Goal: Information Seeking & Learning: Learn about a topic

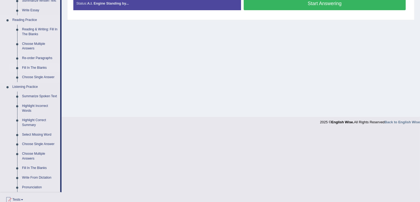
click at [24, 63] on link "Fill In The Blanks" at bounding box center [40, 68] width 41 height 10
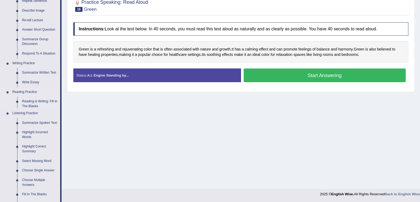
scroll to position [152, 0]
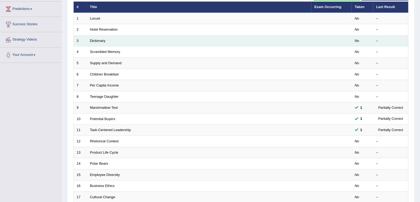
scroll to position [74, 0]
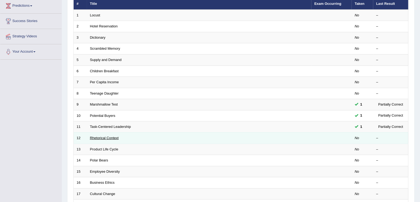
click at [97, 137] on link "Rhetorical Context" at bounding box center [104, 138] width 29 height 4
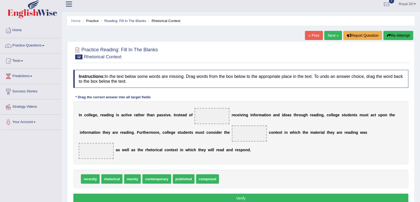
scroll to position [5, 0]
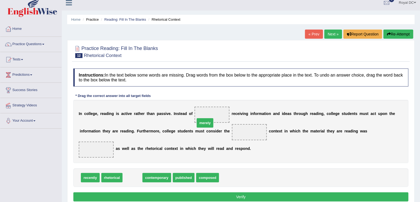
drag, startPoint x: 130, startPoint y: 167, endPoint x: 203, endPoint y: 113, distance: 90.3
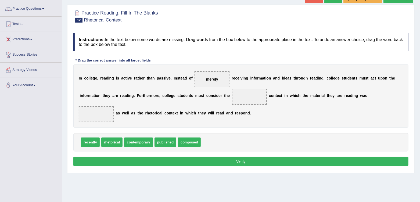
scroll to position [40, 0]
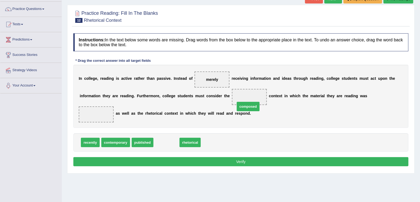
drag, startPoint x: 161, startPoint y: 133, endPoint x: 243, endPoint y: 98, distance: 89.2
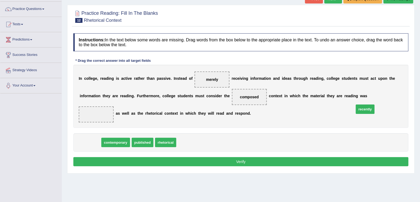
drag, startPoint x: 92, startPoint y: 131, endPoint x: 371, endPoint y: 98, distance: 280.6
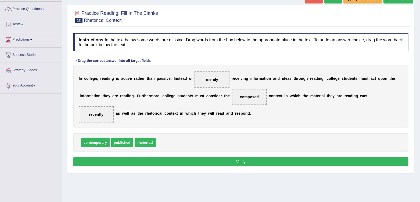
click at [254, 157] on button "Verify" at bounding box center [240, 161] width 335 height 9
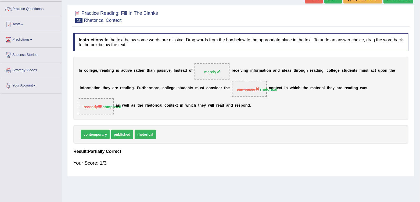
scroll to position [0, 0]
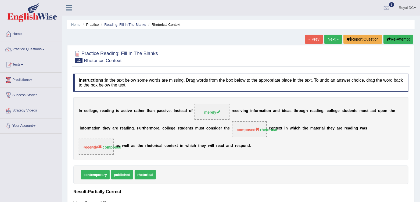
click at [393, 39] on button "Re-Attempt" at bounding box center [398, 39] width 30 height 9
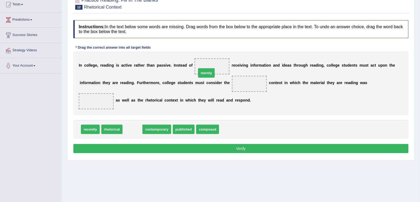
drag, startPoint x: 133, startPoint y: 121, endPoint x: 207, endPoint y: 70, distance: 90.5
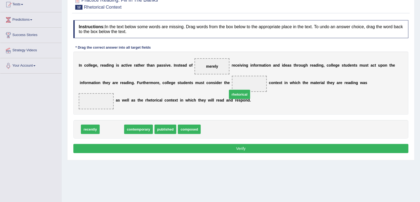
drag, startPoint x: 110, startPoint y: 118, endPoint x: 238, endPoint y: 82, distance: 132.9
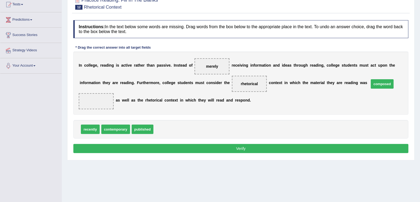
drag, startPoint x: 160, startPoint y: 118, endPoint x: 376, endPoint y: 73, distance: 220.5
click at [294, 144] on button "Verify" at bounding box center [240, 148] width 335 height 9
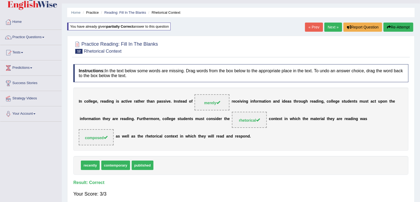
scroll to position [12, 0]
click at [331, 26] on link "Next »" at bounding box center [333, 27] width 18 height 9
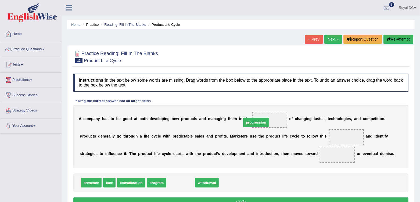
drag, startPoint x: 179, startPoint y: 182, endPoint x: 255, endPoint y: 121, distance: 97.6
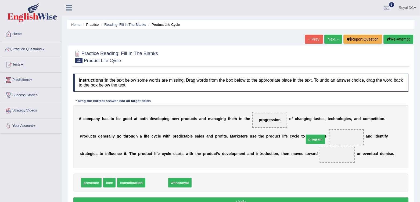
drag, startPoint x: 155, startPoint y: 181, endPoint x: 318, endPoint y: 139, distance: 168.6
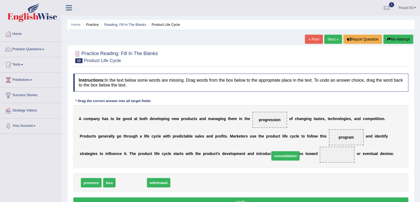
drag, startPoint x: 131, startPoint y: 183, endPoint x: 286, endPoint y: 156, distance: 157.4
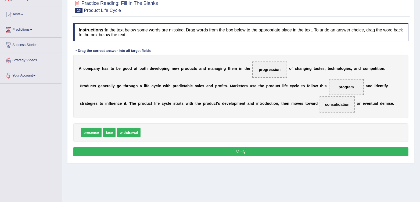
scroll to position [57, 0]
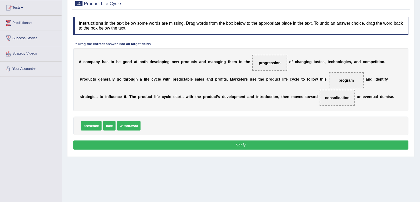
click at [250, 143] on button "Verify" at bounding box center [240, 145] width 335 height 9
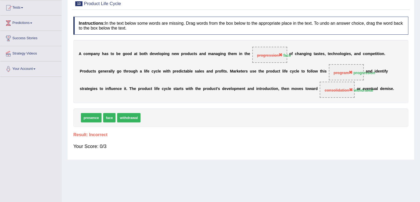
click at [250, 143] on div "Your Score: 0/3" at bounding box center [240, 146] width 335 height 13
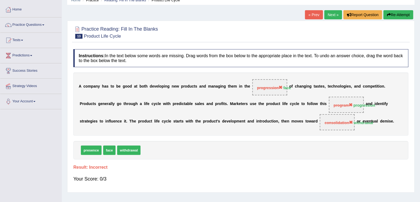
scroll to position [24, 0]
click at [401, 16] on button "Re-Attempt" at bounding box center [398, 14] width 30 height 9
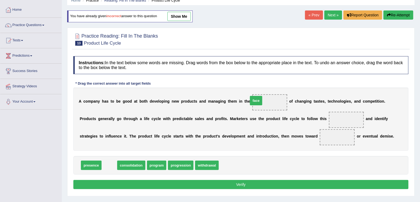
drag, startPoint x: 105, startPoint y: 166, endPoint x: 251, endPoint y: 101, distance: 159.9
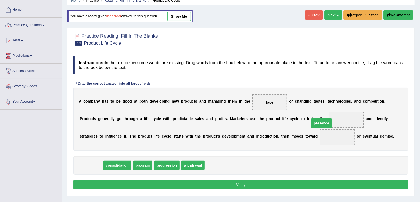
drag, startPoint x: 87, startPoint y: 166, endPoint x: 316, endPoint y: 122, distance: 233.7
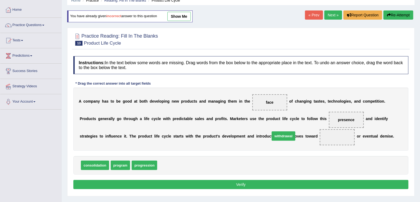
drag, startPoint x: 168, startPoint y: 163, endPoint x: 281, endPoint y: 134, distance: 116.5
click at [409, 15] on button "Re-Attempt" at bounding box center [398, 14] width 30 height 9
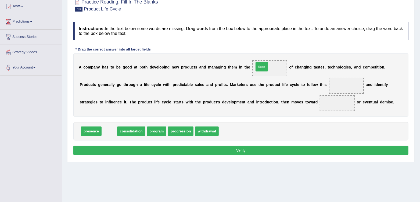
drag, startPoint x: 106, startPoint y: 130, endPoint x: 258, endPoint y: 66, distance: 164.4
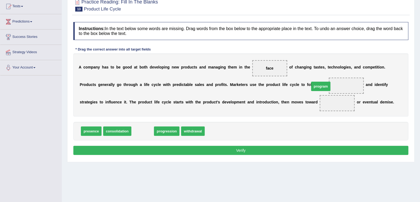
drag, startPoint x: 142, startPoint y: 129, endPoint x: 320, endPoint y: 84, distance: 184.0
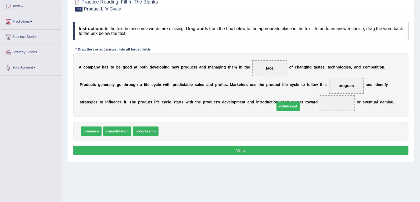
drag, startPoint x: 164, startPoint y: 130, endPoint x: 281, endPoint y: 105, distance: 119.0
click at [287, 150] on button "Verify" at bounding box center [240, 150] width 335 height 9
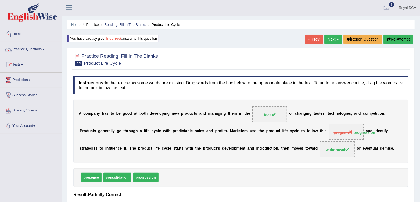
click at [390, 38] on button "Re-Attempt" at bounding box center [398, 39] width 30 height 9
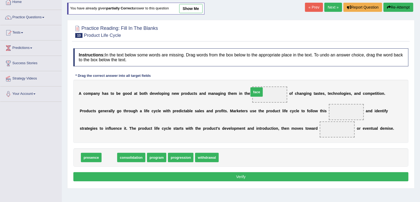
drag, startPoint x: 107, startPoint y: 157, endPoint x: 261, endPoint y: 95, distance: 165.7
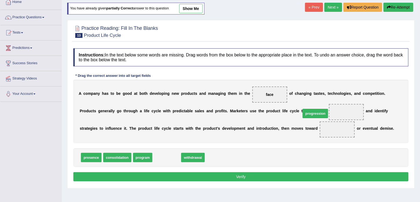
drag, startPoint x: 156, startPoint y: 156, endPoint x: 305, endPoint y: 112, distance: 155.0
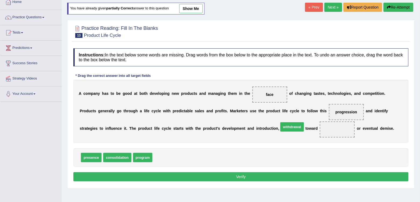
drag, startPoint x: 165, startPoint y: 156, endPoint x: 290, endPoint y: 129, distance: 127.9
click at [294, 175] on button "Verify" at bounding box center [240, 176] width 335 height 9
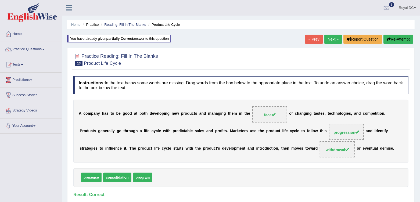
click at [332, 36] on link "Next »" at bounding box center [333, 39] width 18 height 9
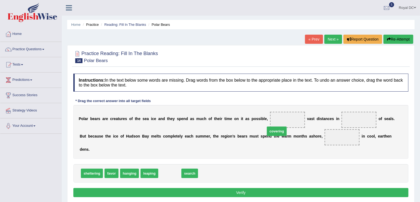
drag, startPoint x: 170, startPoint y: 162, endPoint x: 277, endPoint y: 120, distance: 115.1
drag, startPoint x: 167, startPoint y: 166, endPoint x: 348, endPoint y: 121, distance: 186.1
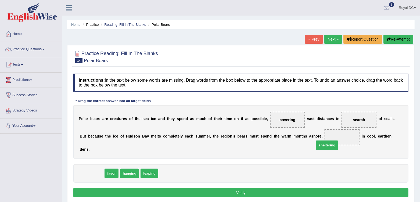
drag, startPoint x: 97, startPoint y: 163, endPoint x: 333, endPoint y: 135, distance: 237.9
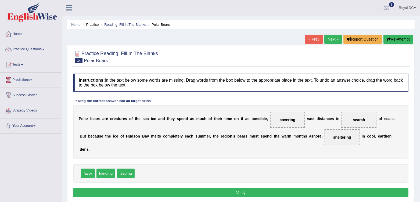
click at [185, 188] on button "Verify" at bounding box center [240, 192] width 335 height 9
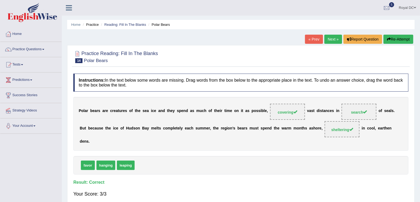
click at [331, 40] on link "Next »" at bounding box center [333, 39] width 18 height 9
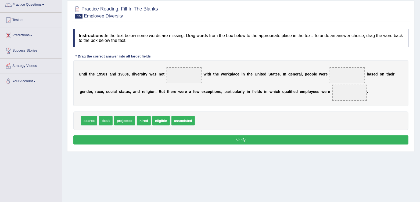
scroll to position [47, 0]
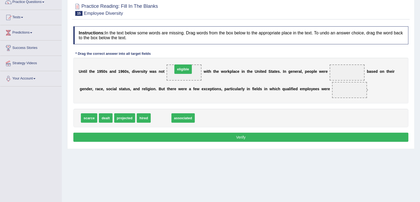
drag, startPoint x: 156, startPoint y: 117, endPoint x: 179, endPoint y: 71, distance: 51.6
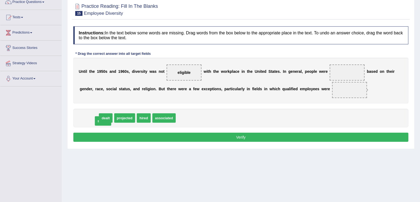
drag, startPoint x: 90, startPoint y: 117, endPoint x: 99, endPoint y: 119, distance: 8.9
drag, startPoint x: 150, startPoint y: 113, endPoint x: 141, endPoint y: 116, distance: 10.2
drag, startPoint x: 126, startPoint y: 118, endPoint x: 334, endPoint y: 71, distance: 212.6
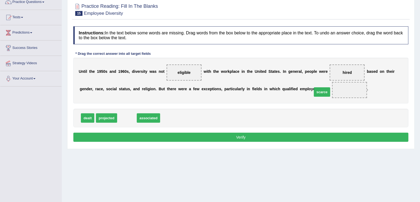
drag, startPoint x: 124, startPoint y: 116, endPoint x: 321, endPoint y: 90, distance: 198.7
click at [241, 135] on button "Verify" at bounding box center [240, 137] width 335 height 9
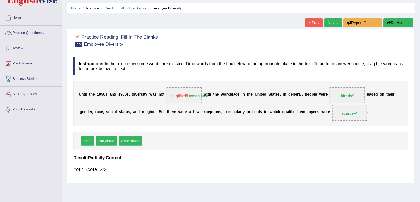
scroll to position [16, 0]
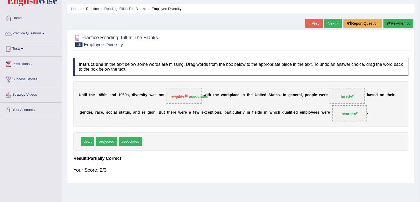
click at [185, 94] on span "eligible" at bounding box center [179, 96] width 17 height 4
drag, startPoint x: 177, startPoint y: 94, endPoint x: 178, endPoint y: 134, distance: 39.5
click at [178, 134] on div "Instructions: In the text below some words are missing. Drag words from the box…" at bounding box center [241, 118] width 338 height 126
click at [390, 21] on button "Re-Attempt" at bounding box center [398, 23] width 30 height 9
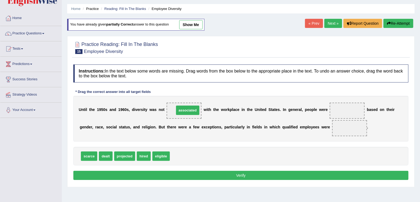
drag, startPoint x: 176, startPoint y: 153, endPoint x: 181, endPoint y: 107, distance: 45.9
drag, startPoint x: 141, startPoint y: 154, endPoint x: 338, endPoint y: 109, distance: 201.4
drag, startPoint x: 338, startPoint y: 109, endPoint x: 168, endPoint y: 139, distance: 172.3
click at [168, 139] on div "U n t i l t h e 1 9 5 0 s a n d 1 9 6 0 s , d i v e r s i t y w a s n o t assoc…" at bounding box center [240, 119] width 335 height 46
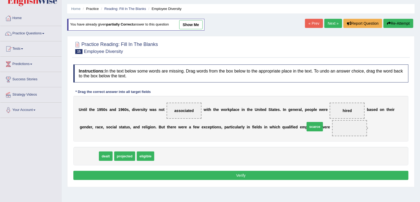
drag, startPoint x: 91, startPoint y: 155, endPoint x: 322, endPoint y: 127, distance: 232.6
click at [250, 173] on button "Verify" at bounding box center [240, 175] width 335 height 9
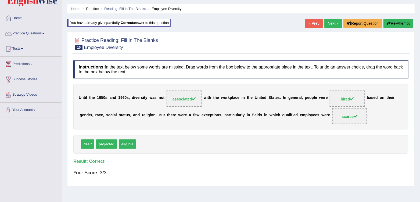
click at [392, 22] on button "Re-Attempt" at bounding box center [398, 23] width 30 height 9
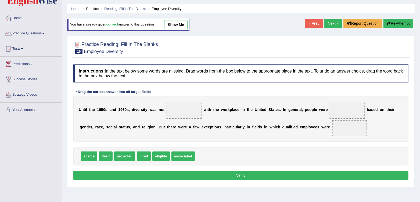
scroll to position [16, 0]
drag, startPoint x: 143, startPoint y: 154, endPoint x: 331, endPoint y: 108, distance: 193.6
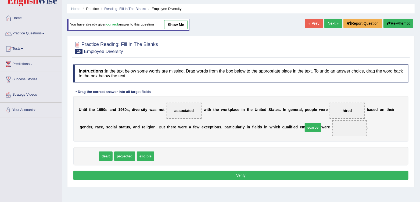
drag, startPoint x: 90, startPoint y: 153, endPoint x: 317, endPoint y: 125, distance: 228.2
click at [246, 174] on button "Verify" at bounding box center [240, 175] width 335 height 9
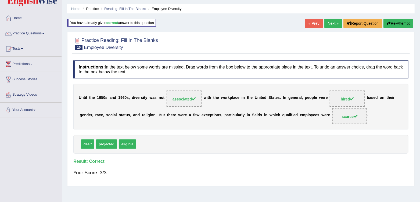
click at [327, 24] on link "Next »" at bounding box center [333, 23] width 18 height 9
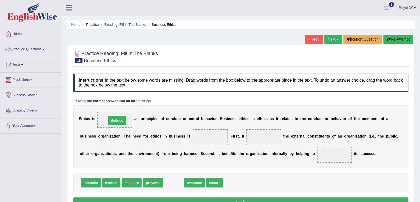
drag, startPoint x: 175, startPoint y: 182, endPoint x: 120, endPoint y: 120, distance: 82.4
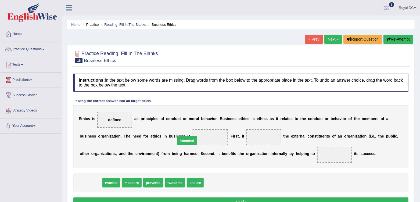
drag, startPoint x: 92, startPoint y: 182, endPoint x: 189, endPoint y: 138, distance: 105.8
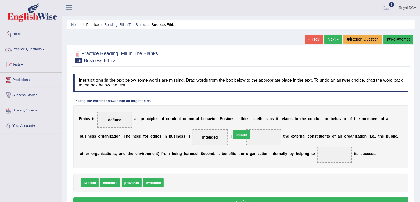
drag, startPoint x: 173, startPoint y: 180, endPoint x: 241, endPoint y: 137, distance: 80.8
drag, startPoint x: 131, startPoint y: 183, endPoint x: 308, endPoint y: 156, distance: 178.5
click at [270, 199] on button "Verify" at bounding box center [240, 202] width 335 height 9
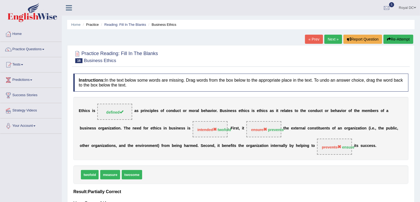
click at [408, 40] on button "Re-Attempt" at bounding box center [398, 39] width 30 height 9
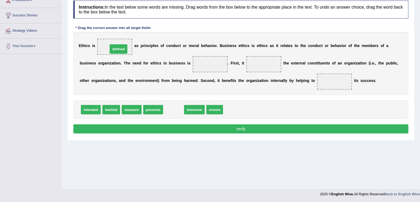
drag, startPoint x: 173, startPoint y: 109, endPoint x: 117, endPoint y: 47, distance: 83.4
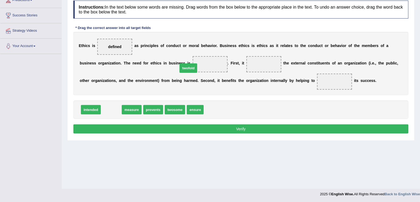
drag, startPoint x: 110, startPoint y: 106, endPoint x: 187, endPoint y: 64, distance: 87.8
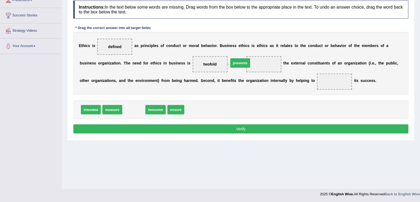
drag, startPoint x: 130, startPoint y: 108, endPoint x: 237, endPoint y: 62, distance: 115.9
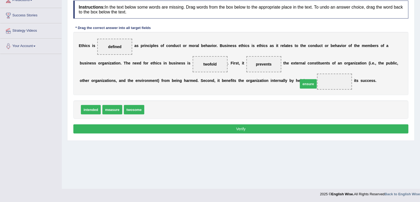
drag, startPoint x: 150, startPoint y: 107, endPoint x: 304, endPoint y: 80, distance: 157.2
click at [274, 128] on button "Verify" at bounding box center [240, 128] width 335 height 9
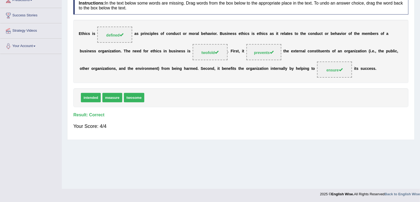
scroll to position [23, 0]
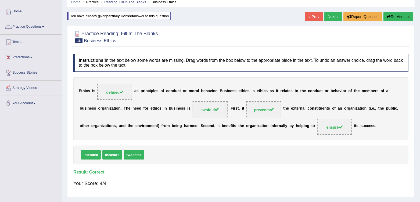
click at [335, 17] on link "Next »" at bounding box center [333, 16] width 18 height 9
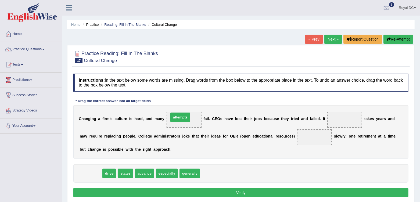
drag, startPoint x: 96, startPoint y: 173, endPoint x: 182, endPoint y: 118, distance: 101.9
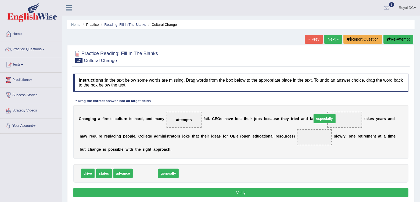
drag, startPoint x: 148, startPoint y: 170, endPoint x: 328, endPoint y: 115, distance: 188.7
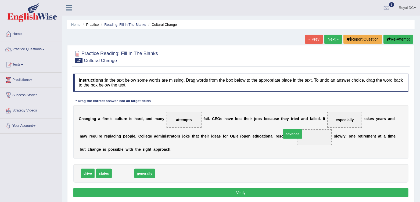
drag, startPoint x: 126, startPoint y: 173, endPoint x: 302, endPoint y: 138, distance: 179.5
click at [279, 188] on button "Verify" at bounding box center [240, 192] width 335 height 9
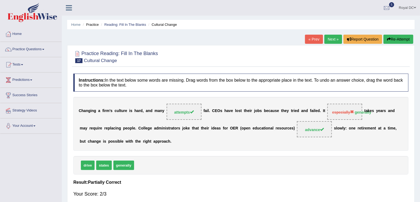
click at [336, 38] on link "Next »" at bounding box center [333, 39] width 18 height 9
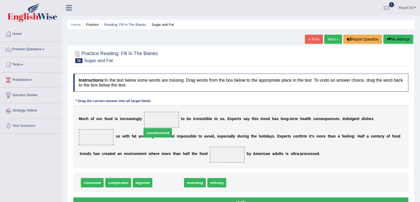
drag, startPoint x: 166, startPoint y: 174, endPoint x: 159, endPoint y: 124, distance: 50.7
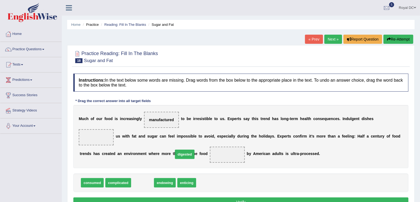
drag, startPoint x: 144, startPoint y: 171, endPoint x: 188, endPoint y: 142, distance: 53.4
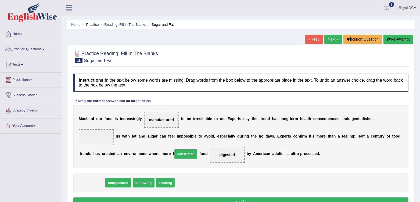
drag, startPoint x: 93, startPoint y: 174, endPoint x: 190, endPoint y: 146, distance: 100.7
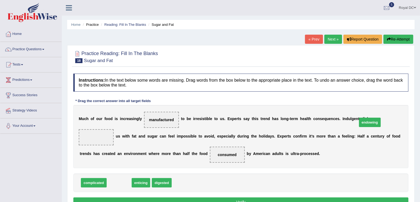
drag, startPoint x: 117, startPoint y: 171, endPoint x: 375, endPoint y: 119, distance: 263.0
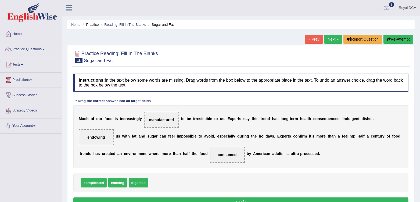
click at [268, 198] on button "Verify" at bounding box center [240, 202] width 335 height 9
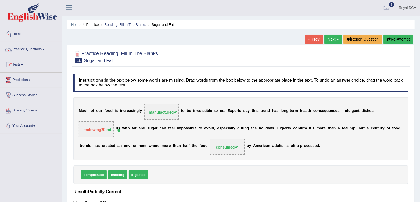
click at [331, 39] on link "Next »" at bounding box center [333, 39] width 18 height 9
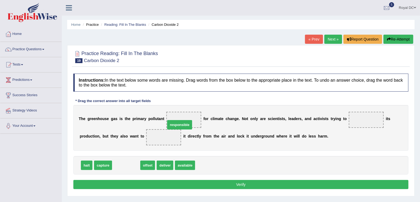
drag, startPoint x: 122, startPoint y: 167, endPoint x: 175, endPoint y: 124, distance: 68.0
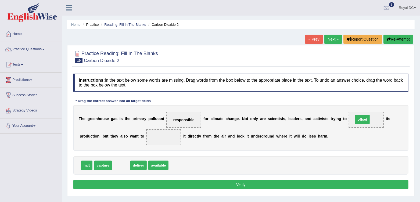
drag, startPoint x: 120, startPoint y: 166, endPoint x: 359, endPoint y: 121, distance: 243.1
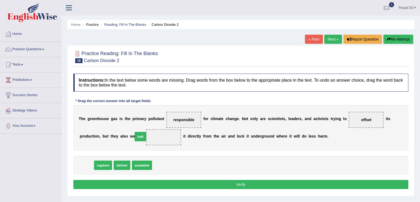
drag, startPoint x: 84, startPoint y: 165, endPoint x: 138, endPoint y: 136, distance: 61.0
click at [166, 184] on button "Verify" at bounding box center [240, 184] width 335 height 9
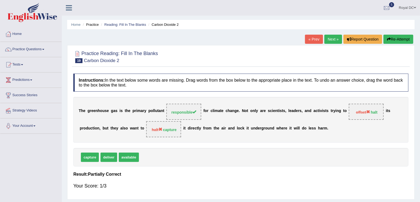
click at [330, 40] on link "Next »" at bounding box center [333, 39] width 18 height 9
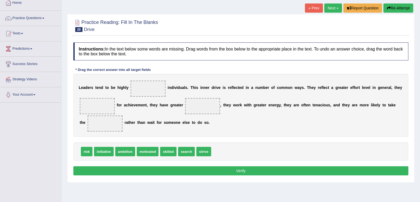
scroll to position [36, 0]
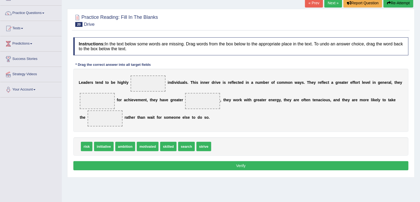
click at [181, 110] on div "L e a d e r s t e n d t o b e h i g h l y i n d i v i d u a l s . T h i s i n n…" at bounding box center [240, 100] width 335 height 63
drag, startPoint x: 121, startPoint y: 146, endPoint x: 141, endPoint y: 84, distance: 65.4
drag, startPoint x: 178, startPoint y: 146, endPoint x: 91, endPoint y: 100, distance: 98.2
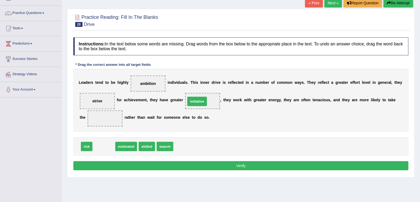
drag, startPoint x: 98, startPoint y: 148, endPoint x: 191, endPoint y: 103, distance: 103.7
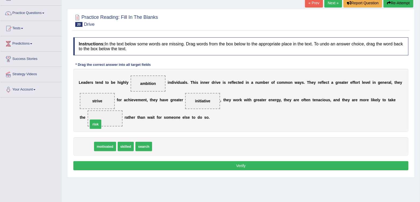
drag, startPoint x: 86, startPoint y: 149, endPoint x: 97, endPoint y: 123, distance: 28.3
click at [111, 168] on button "Verify" at bounding box center [240, 165] width 335 height 9
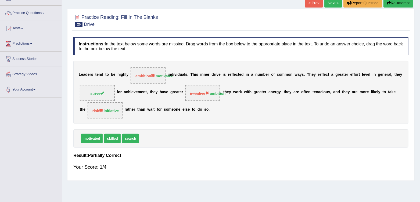
click at [395, 2] on button "Re-Attempt" at bounding box center [398, 2] width 30 height 9
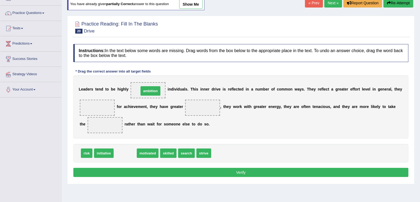
drag, startPoint x: 122, startPoint y: 152, endPoint x: 148, endPoint y: 90, distance: 67.3
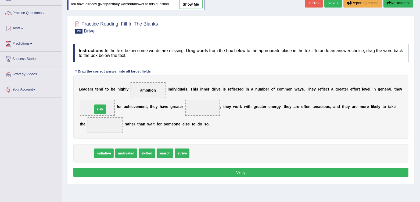
drag, startPoint x: 87, startPoint y: 150, endPoint x: 98, endPoint y: 107, distance: 45.0
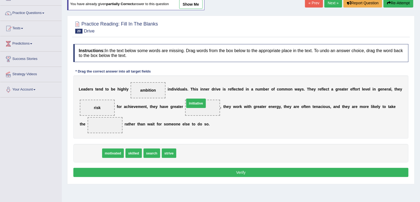
drag, startPoint x: 94, startPoint y: 153, endPoint x: 203, endPoint y: 101, distance: 120.8
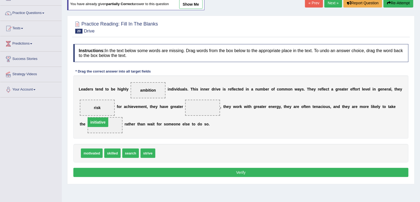
drag, startPoint x: 200, startPoint y: 106, endPoint x: 96, endPoint y: 121, distance: 104.8
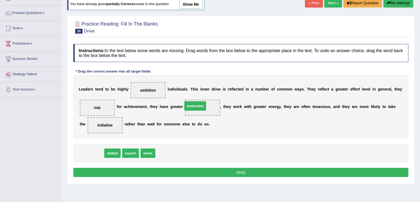
drag, startPoint x: 91, startPoint y: 154, endPoint x: 195, endPoint y: 106, distance: 114.2
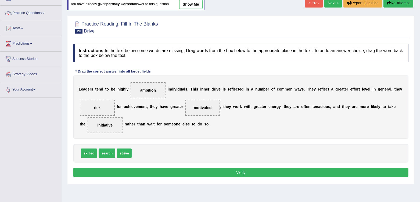
click at [225, 170] on button "Verify" at bounding box center [240, 172] width 335 height 9
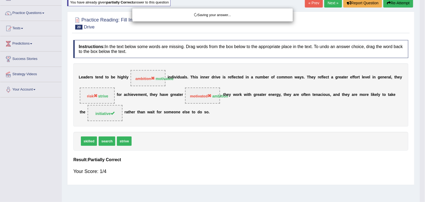
click at [225, 170] on div "Saving your answer..." at bounding box center [212, 101] width 425 height 202
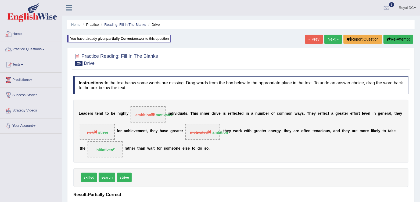
click at [31, 52] on link "Practice Questions" at bounding box center [30, 48] width 61 height 13
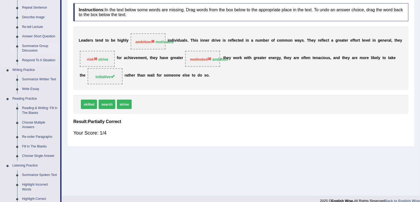
scroll to position [74, 0]
click at [38, 79] on link "Summarize Written Text" at bounding box center [40, 79] width 41 height 10
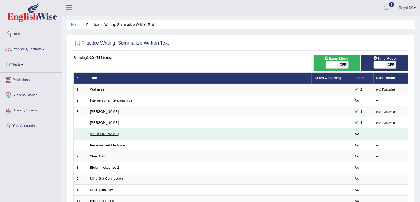
click at [112, 133] on link "[PERSON_NAME]" at bounding box center [104, 134] width 29 height 4
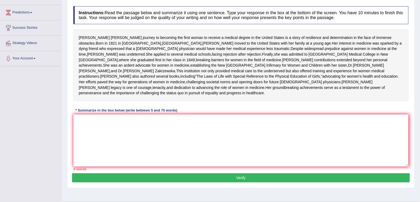
scroll to position [68, 0]
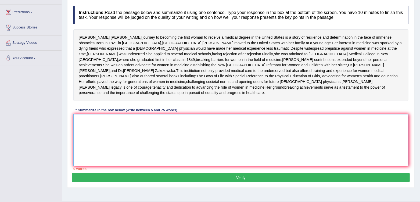
click at [130, 152] on textarea at bounding box center [240, 140] width 335 height 52
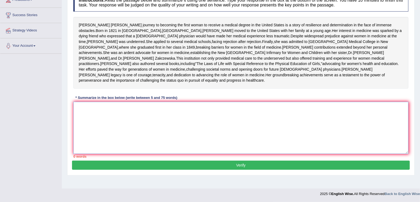
scroll to position [82, 0]
type textarea "E"
type textarea "t"
click at [127, 147] on textarea at bounding box center [240, 128] width 335 height 52
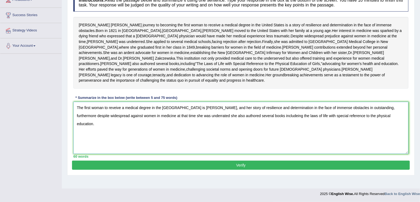
type textarea "The first woman to reveive a medical degree in the united states is elizabeth b…"
click at [152, 170] on button "Verify" at bounding box center [241, 165] width 338 height 9
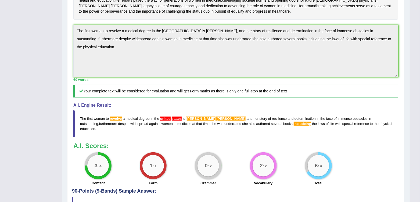
scroll to position [148, 0]
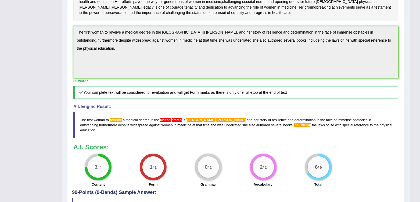
click at [38, 80] on div "Toggle navigation Home Practice Questions Speaking Practice Read Aloud Repeat S…" at bounding box center [205, 44] width 410 height 385
click at [115, 122] on span "reveive" at bounding box center [116, 120] width 12 height 4
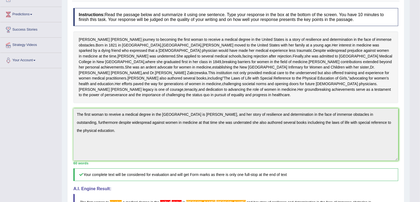
scroll to position [0, 0]
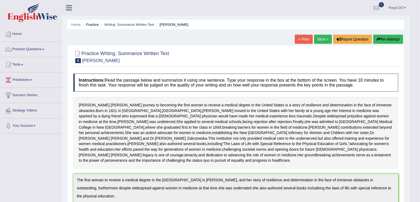
click at [323, 37] on link "Next »" at bounding box center [323, 39] width 18 height 9
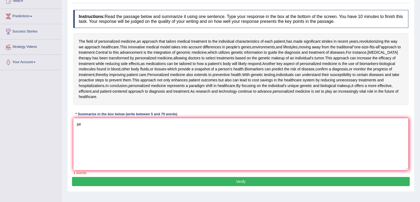
type textarea "p"
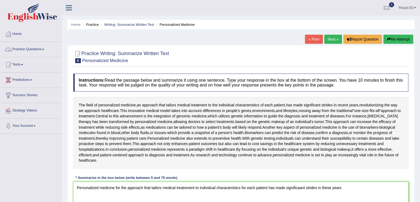
type textarea "Personalized medicine for the approach that tailors medical treatnment to indiv…"
click at [35, 51] on link "Practice Questions" at bounding box center [30, 48] width 61 height 13
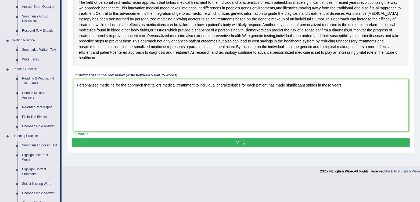
scroll to position [106, 0]
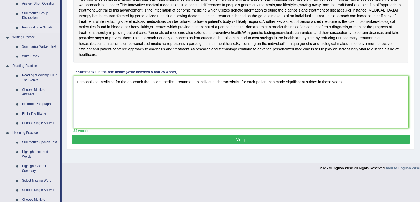
click at [34, 26] on link "Respond To A Situation" at bounding box center [40, 28] width 41 height 10
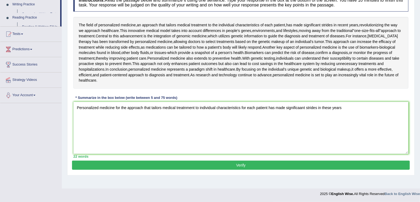
scroll to position [80, 0]
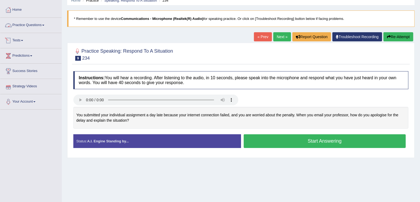
click at [32, 24] on link "Practice Questions" at bounding box center [30, 24] width 61 height 13
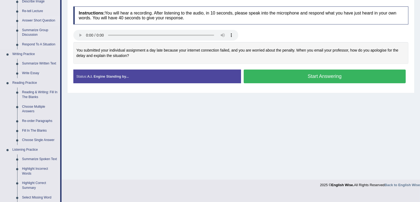
scroll to position [102, 0]
